Goal: Contribute content: Add original content to the website for others to see

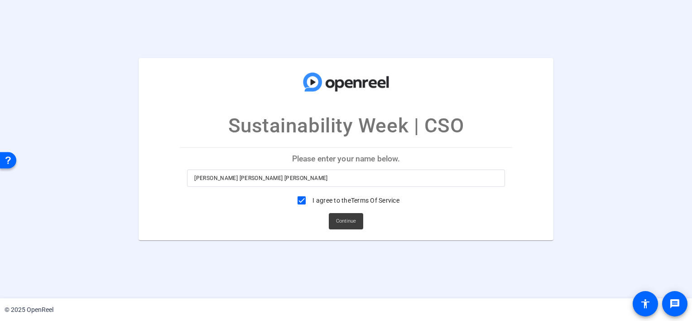
click at [346, 224] on span "Continue" at bounding box center [346, 221] width 20 height 14
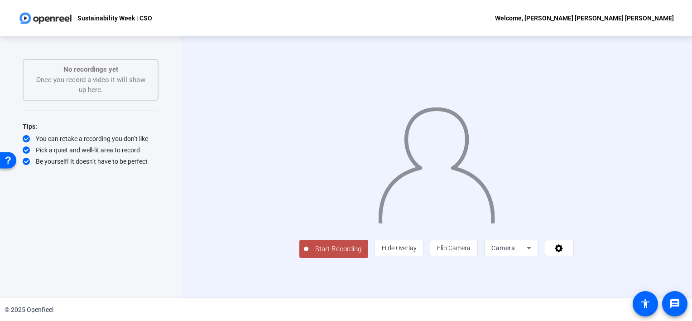
click at [308, 254] on span "Start Recording" at bounding box center [338, 249] width 60 height 10
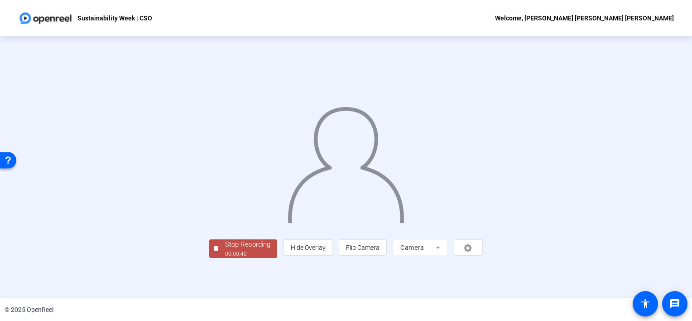
scroll to position [29, 0]
click at [225, 250] on div "Stop Recording" at bounding box center [247, 244] width 45 height 10
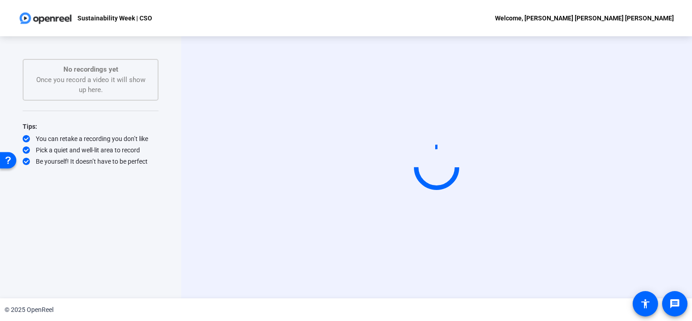
scroll to position [0, 0]
click at [57, 20] on img at bounding box center [45, 18] width 55 height 18
click at [663, 131] on div "Start Recording" at bounding box center [436, 167] width 511 height 262
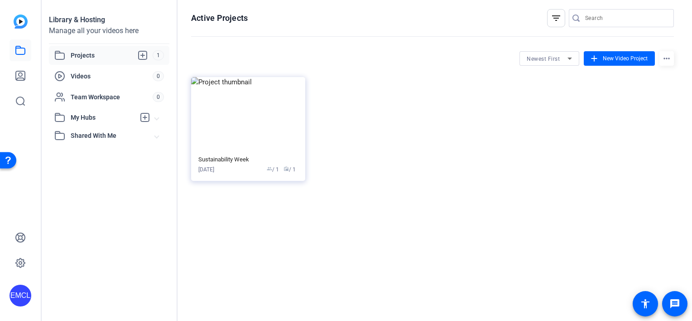
click at [82, 56] on span "Projects" at bounding box center [112, 55] width 82 height 11
click at [254, 118] on img at bounding box center [248, 114] width 114 height 74
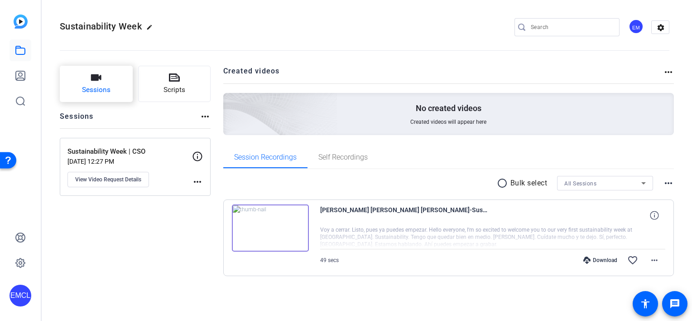
click at [105, 72] on button "Sessions" at bounding box center [96, 84] width 73 height 36
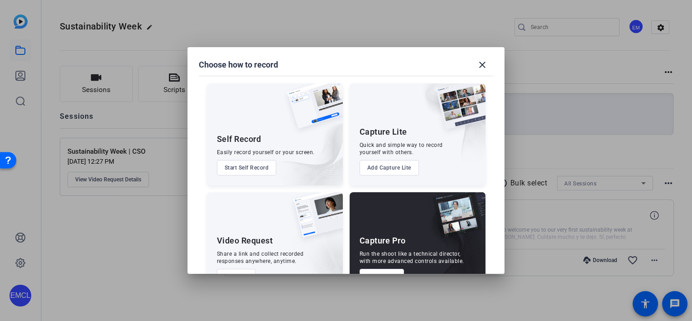
click at [242, 166] on button "Start Self Record" at bounding box center [247, 167] width 60 height 15
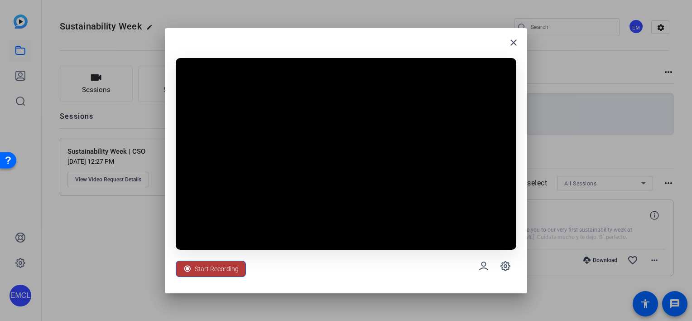
click at [224, 270] on span "Start Recording" at bounding box center [217, 268] width 44 height 17
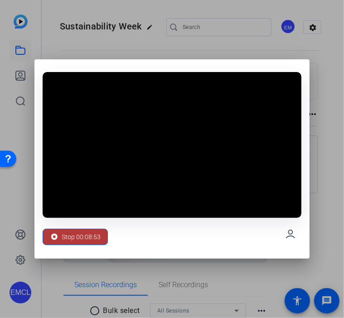
click at [82, 241] on span "Stop 00:08:53" at bounding box center [81, 236] width 39 height 17
click at [82, 241] on span "Stop 00:08:55" at bounding box center [81, 236] width 39 height 17
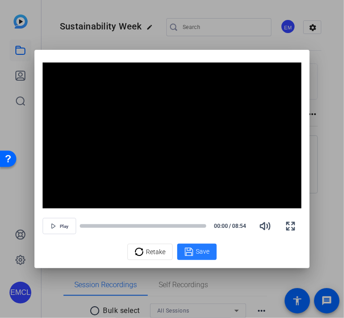
click at [199, 254] on span "Save" at bounding box center [203, 252] width 14 height 10
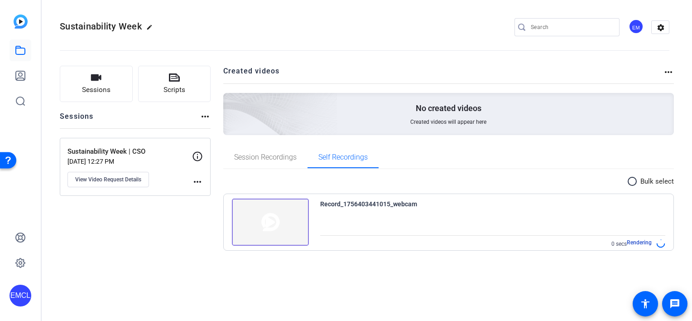
click at [375, 209] on div "Record_1756403441015_webcam 0 secs Rendering" at bounding box center [493, 223] width 346 height 50
